Goal: Complete application form: Complete application form

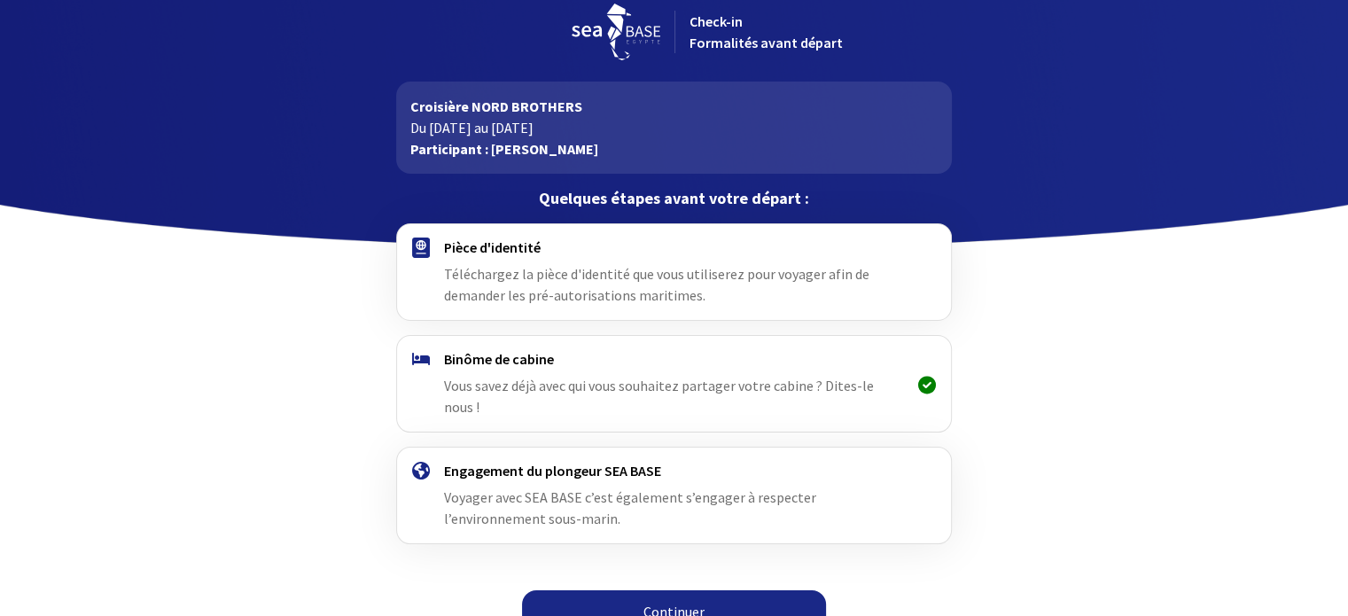
scroll to position [22, 0]
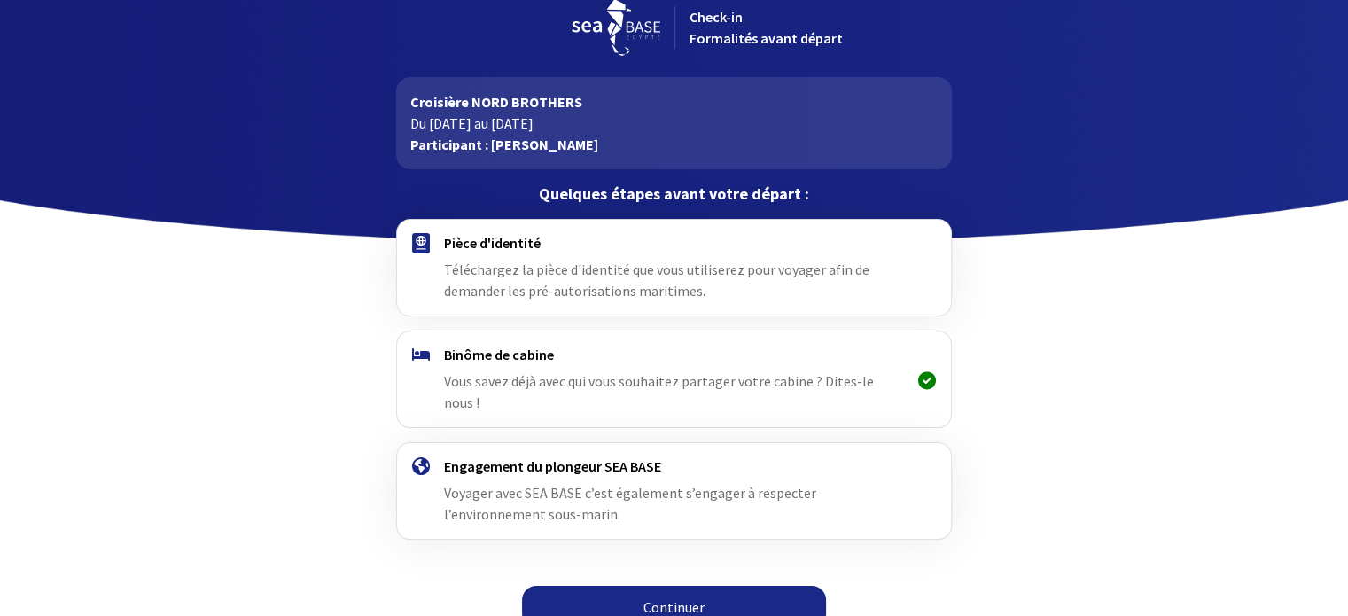
click at [567, 286] on span "Téléchargez la pièce d'identité que vous utiliserez pour voyager afin de demand…" at bounding box center [657, 280] width 426 height 39
click at [679, 586] on link "Continuer" at bounding box center [674, 607] width 304 height 43
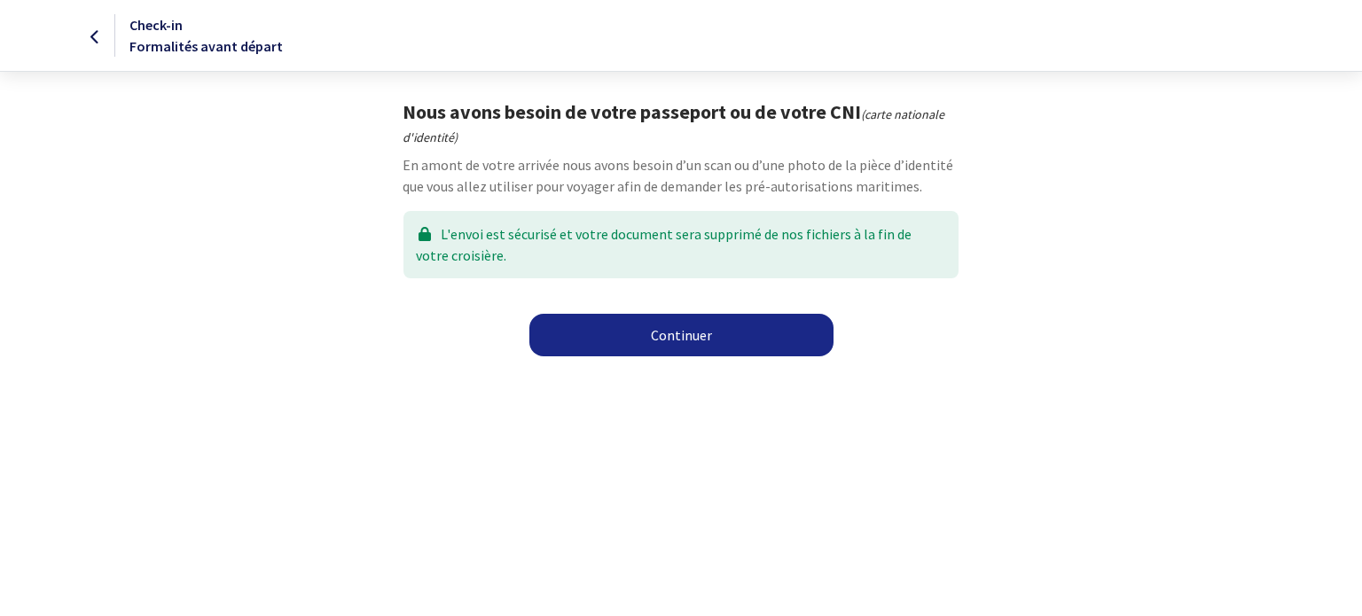
click at [769, 324] on link "Continuer" at bounding box center [681, 335] width 304 height 43
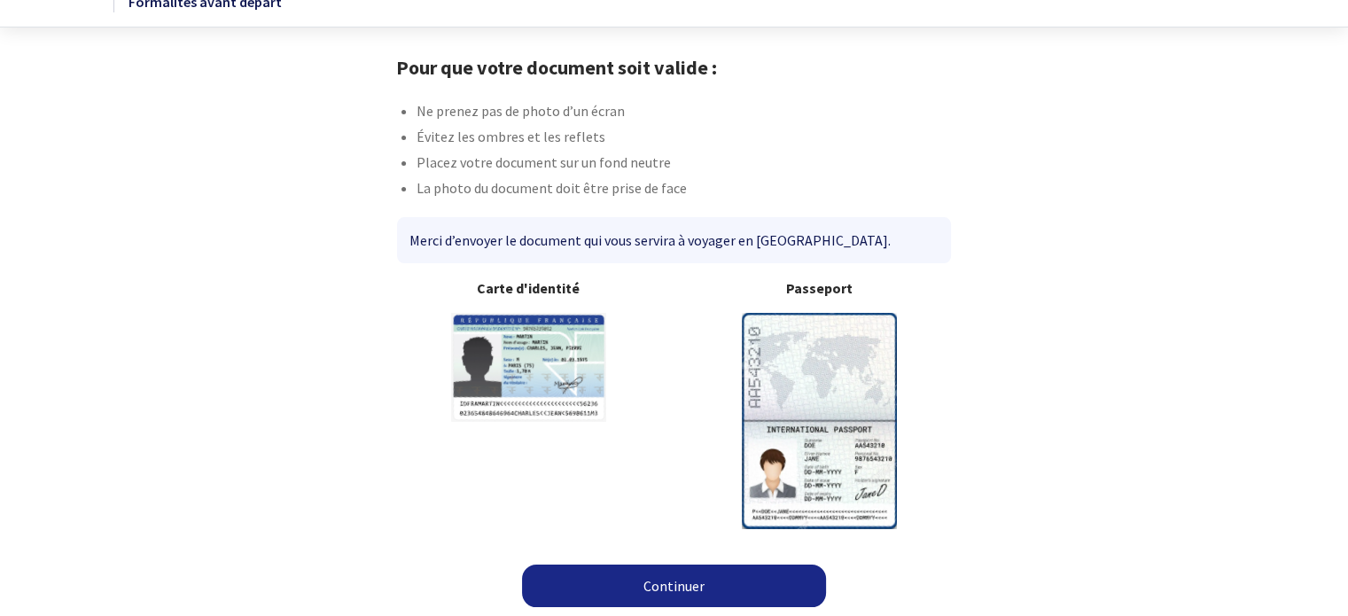
scroll to position [45, 0]
click at [817, 396] on img at bounding box center [819, 419] width 155 height 215
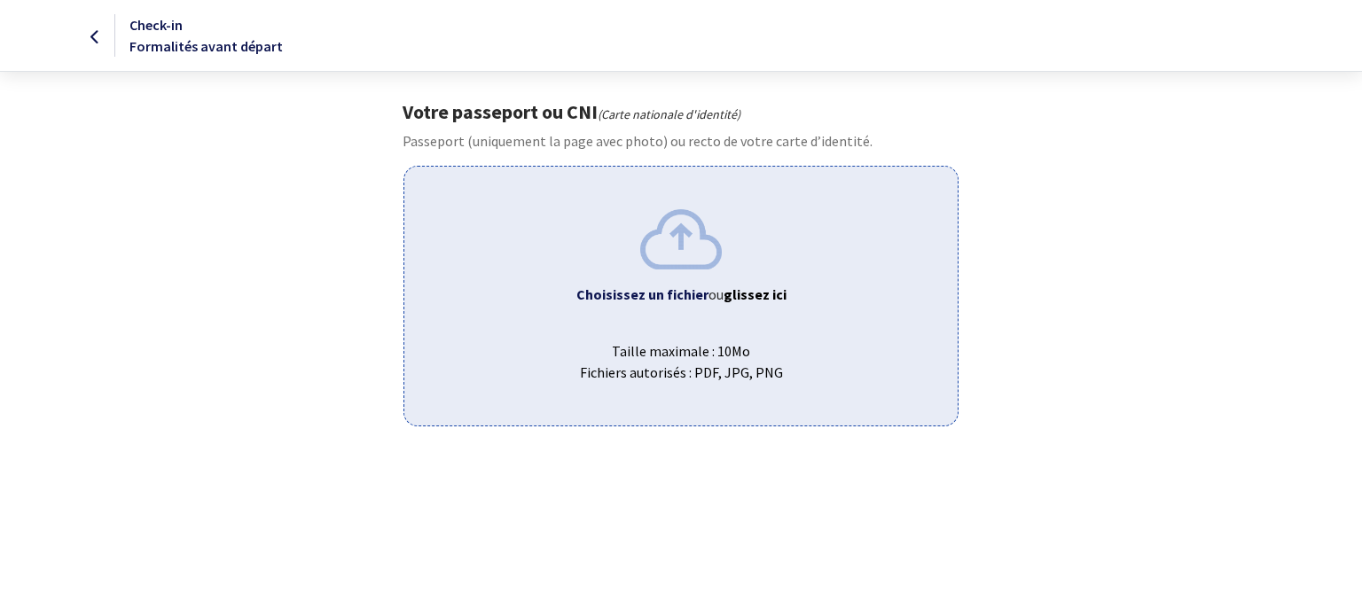
click at [706, 340] on span "Taille maximale : 10Mo Fichiers autorisés : PDF, JPG, PNG" at bounding box center [680, 354] width 524 height 57
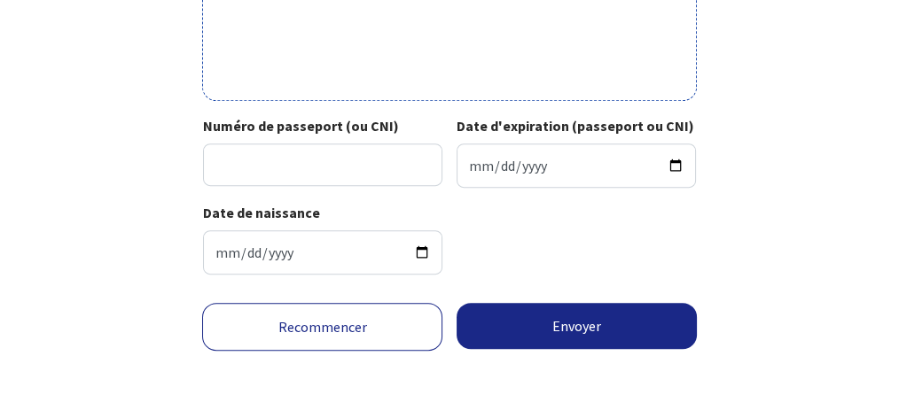
scroll to position [782, 0]
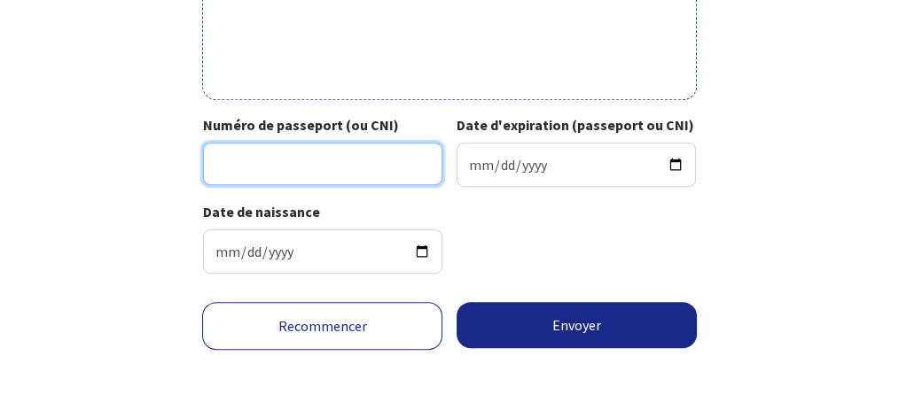
click at [356, 168] on input "Numéro de passeport (ou CNI)" at bounding box center [322, 164] width 239 height 43
type input "22DH10238"
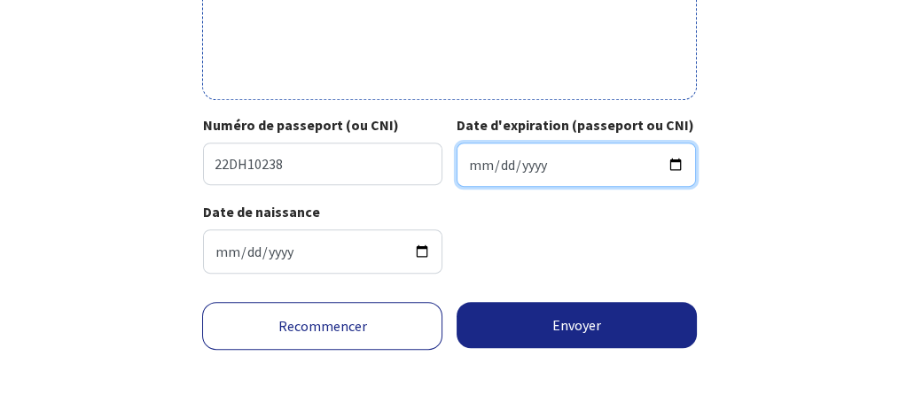
click at [532, 162] on input "Date d'expiration (passeport ou CNI)" at bounding box center [576, 165] width 239 height 44
click at [476, 161] on input "Date d'expiration (passeport ou CNI)" at bounding box center [576, 165] width 239 height 44
type input "2032-06-07"
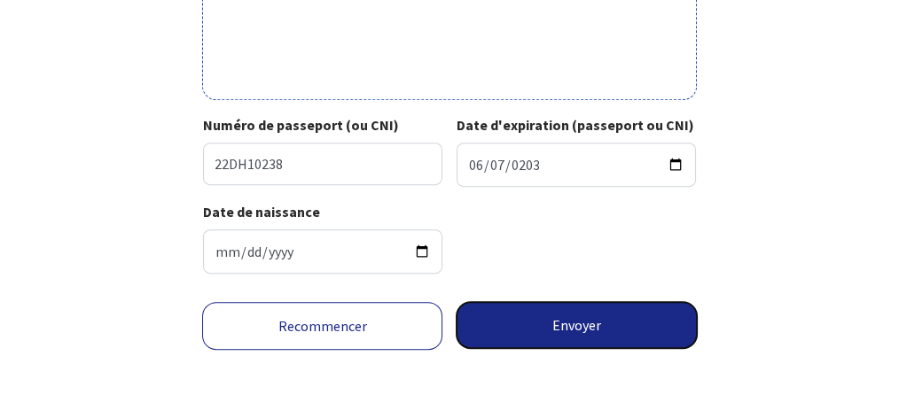
click at [568, 314] on button "Envoyer" at bounding box center [577, 325] width 240 height 46
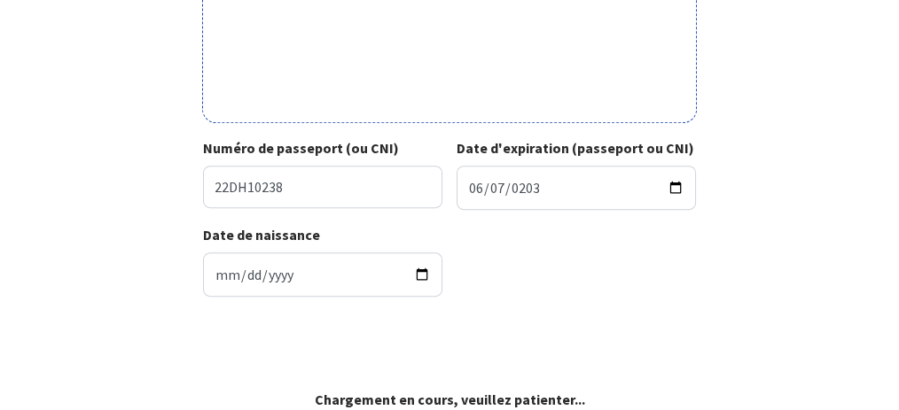
scroll to position [756, 0]
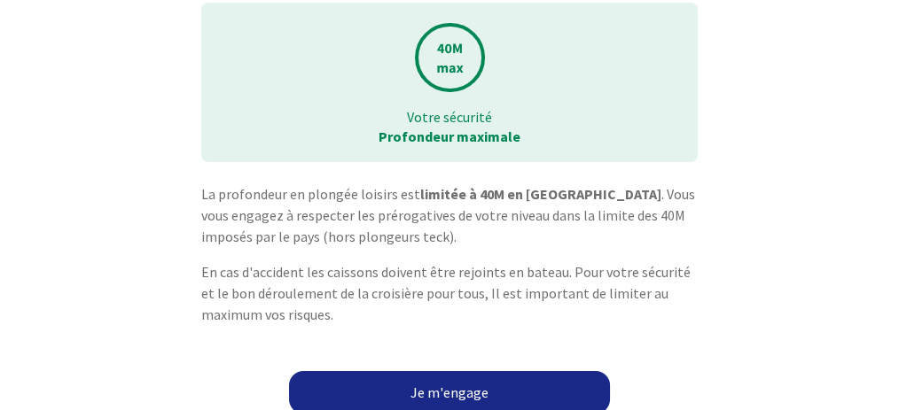
scroll to position [142, 0]
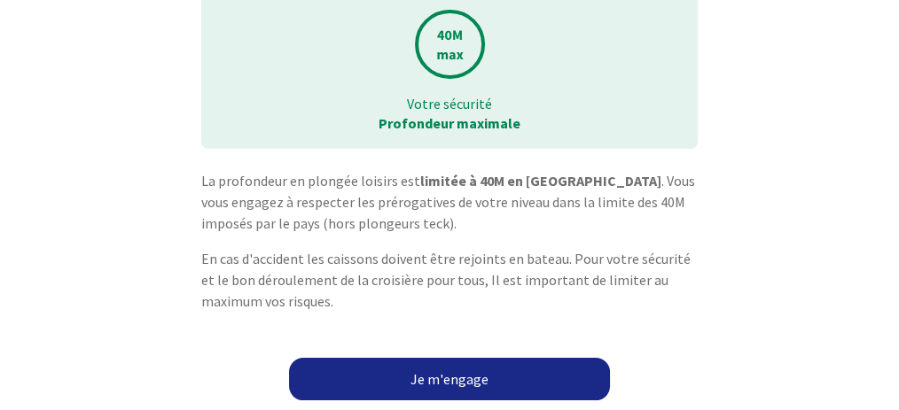
click at [441, 381] on link "Je m'engage" at bounding box center [449, 379] width 321 height 43
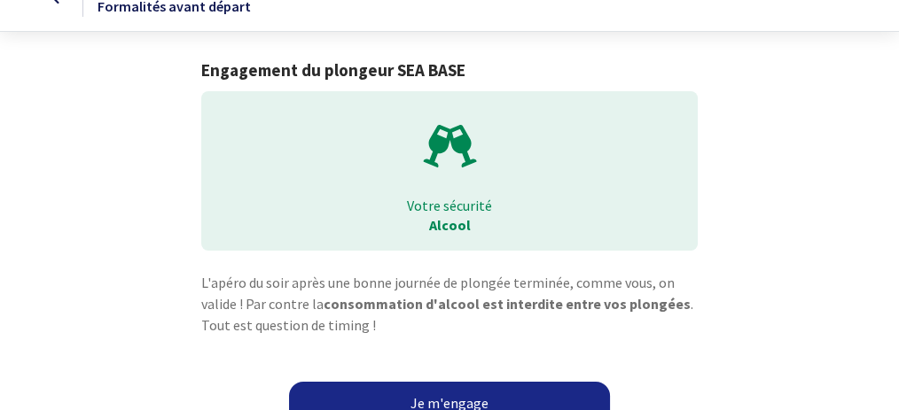
scroll to position [64, 0]
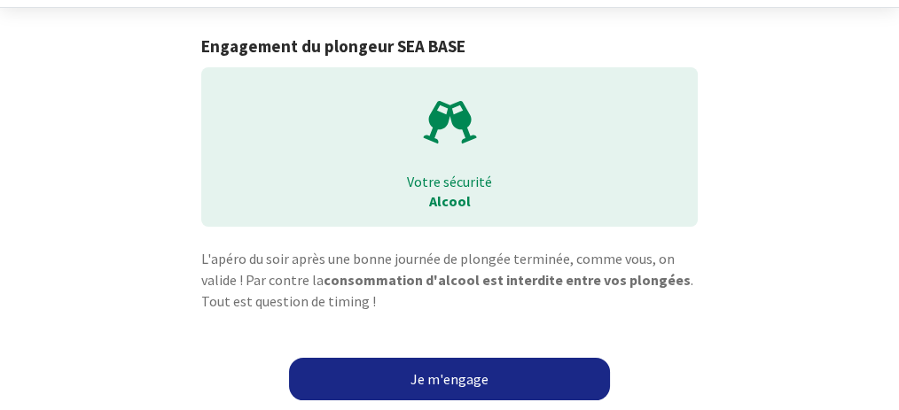
click at [491, 380] on link "Je m'engage" at bounding box center [449, 379] width 321 height 43
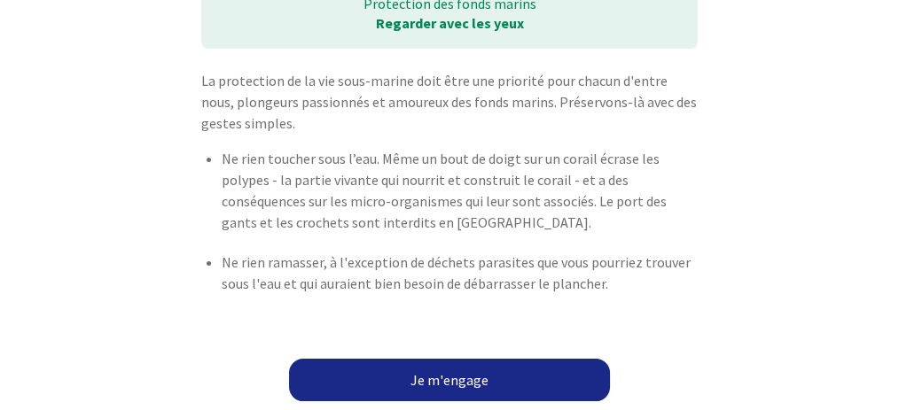
scroll to position [243, 0]
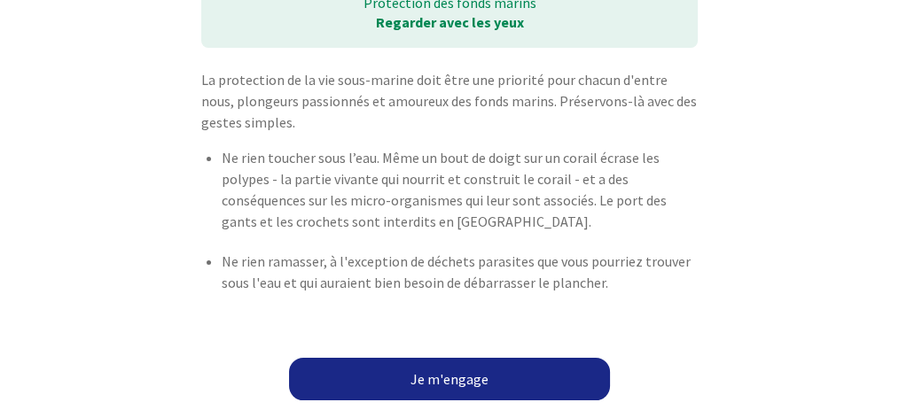
click at [473, 379] on link "Je m'engage" at bounding box center [449, 379] width 321 height 43
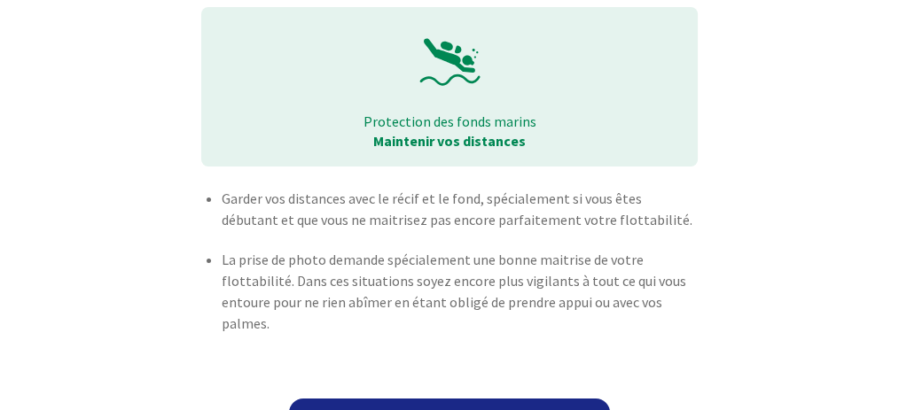
scroll to position [165, 0]
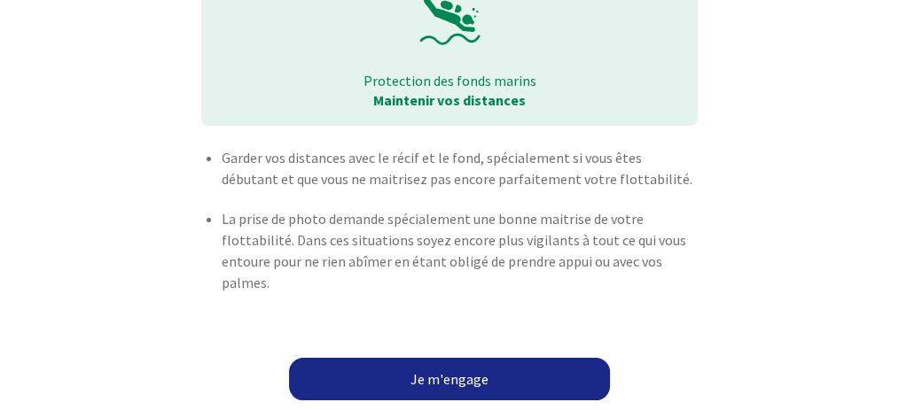
click at [429, 378] on link "Je m'engage" at bounding box center [449, 379] width 321 height 43
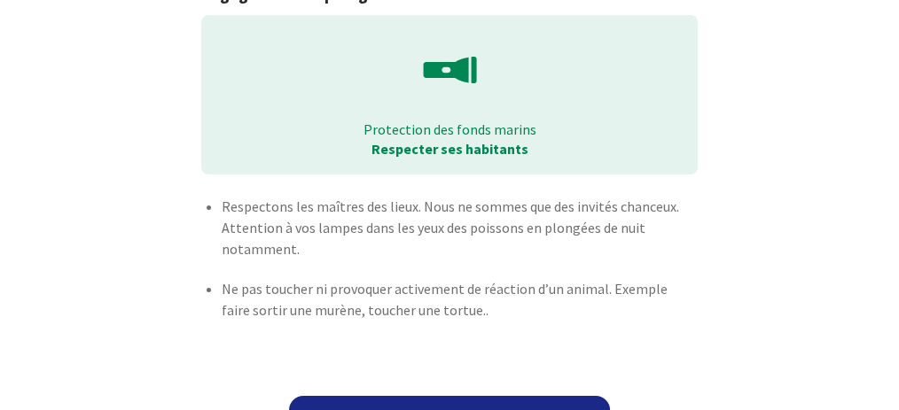
scroll to position [168, 0]
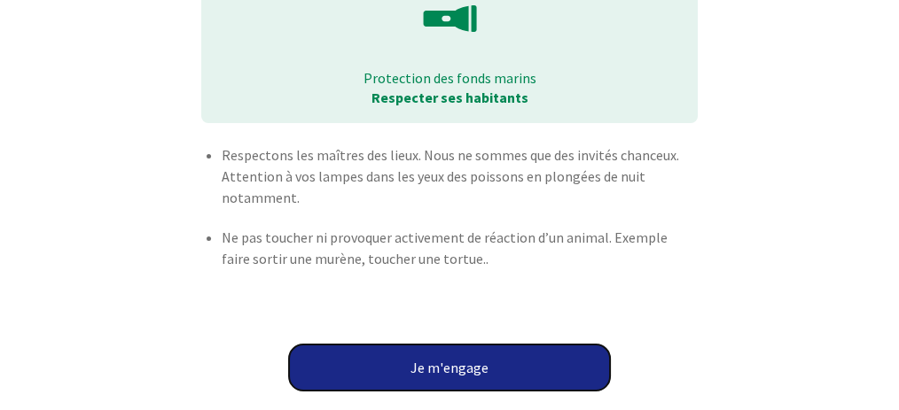
click at [459, 366] on button "Je m'engage" at bounding box center [449, 368] width 321 height 46
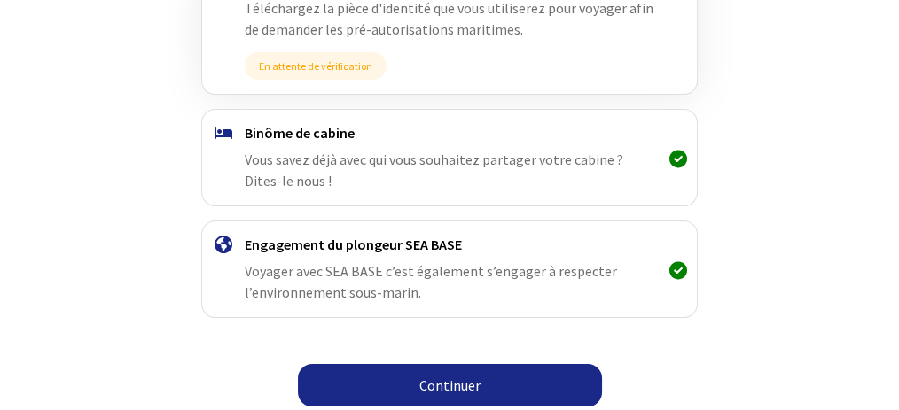
scroll to position [413, 0]
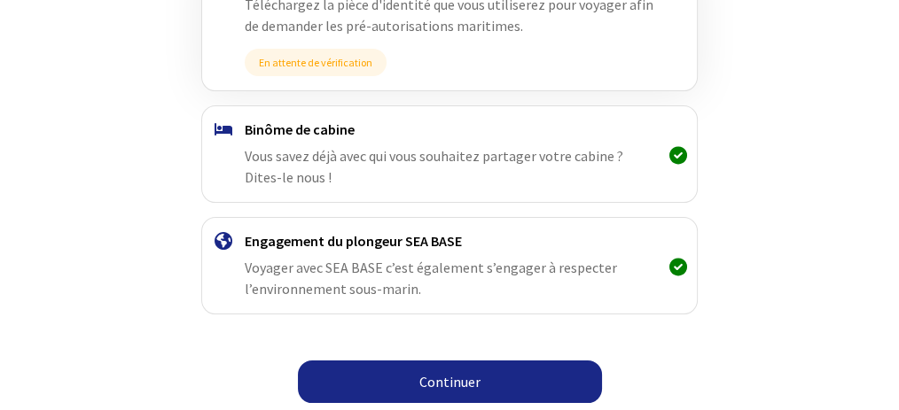
click at [443, 387] on link "Continuer" at bounding box center [450, 382] width 304 height 43
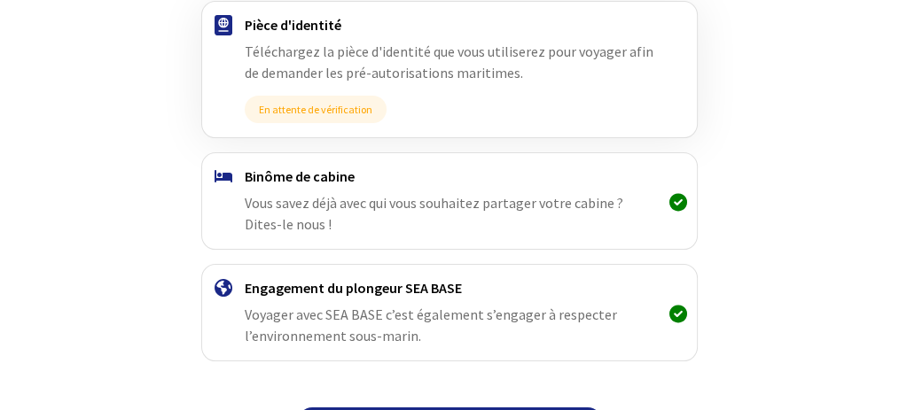
scroll to position [413, 0]
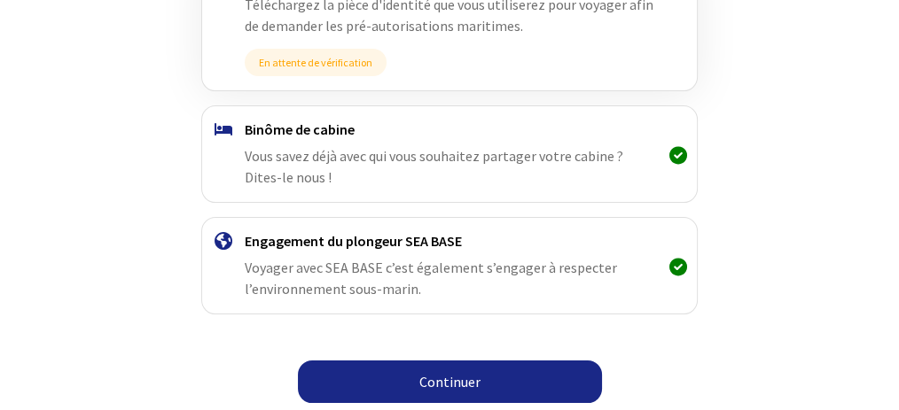
click at [461, 371] on link "Continuer" at bounding box center [450, 382] width 304 height 43
